Goal: Register for event/course

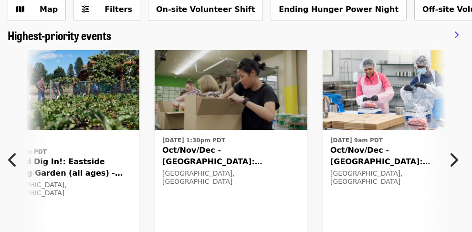
scroll to position [57, 0]
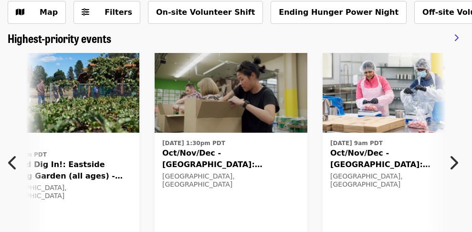
click at [358, 156] on span "Oct/Nov/Dec - [GEOGRAPHIC_DATA]: Repack/Sort (age [DEMOGRAPHIC_DATA]+)" at bounding box center [400, 159] width 138 height 23
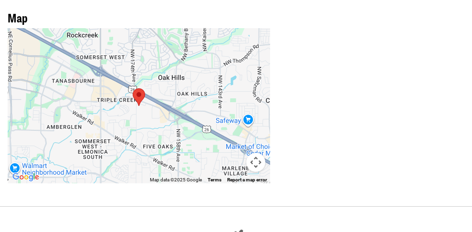
scroll to position [870, 0]
click at [255, 152] on button "Map camera controls" at bounding box center [255, 161] width 19 height 19
click at [254, 152] on button "Map camera controls" at bounding box center [255, 161] width 19 height 19
click at [253, 152] on button "Map camera controls" at bounding box center [255, 161] width 19 height 19
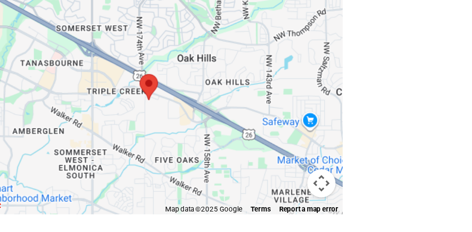
scroll to position [875, 0]
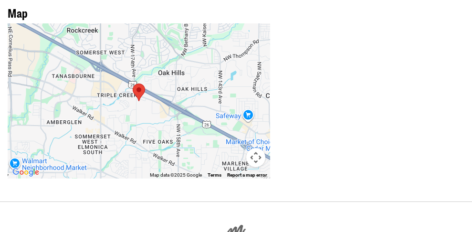
click at [133, 84] on area at bounding box center [133, 84] width 0 height 0
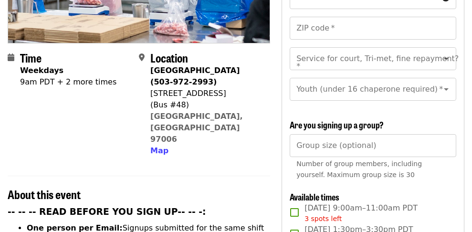
scroll to position [201, 0]
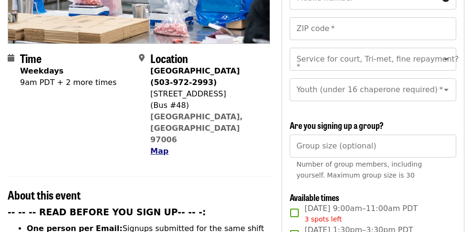
click at [156, 147] on span "Map" at bounding box center [159, 151] width 18 height 9
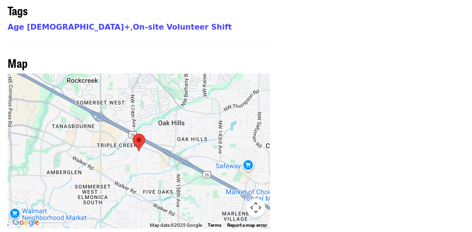
scroll to position [827, 0]
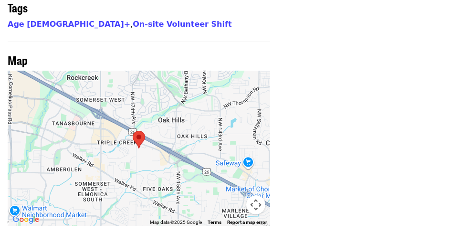
scroll to position [57, 0]
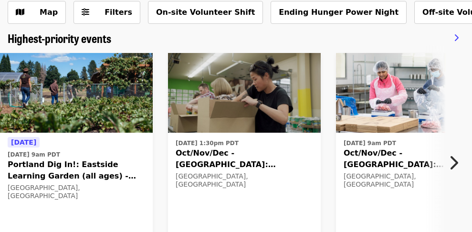
click at [454, 158] on icon "chevron-right icon" at bounding box center [454, 163] width 10 height 18
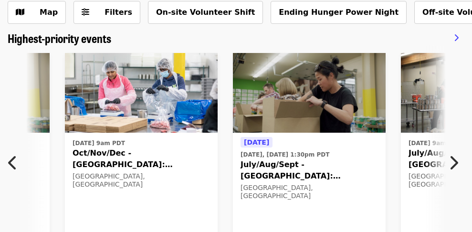
scroll to position [0, 312]
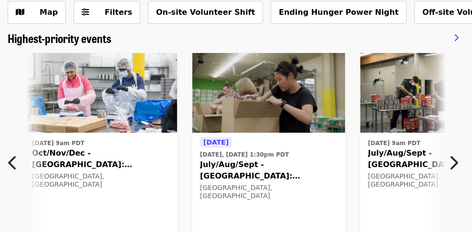
click at [454, 159] on icon "chevron-right icon" at bounding box center [454, 163] width 10 height 18
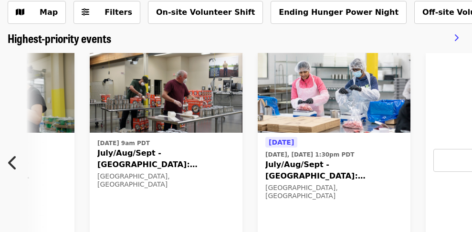
scroll to position [0, 624]
